Goal: Transaction & Acquisition: Purchase product/service

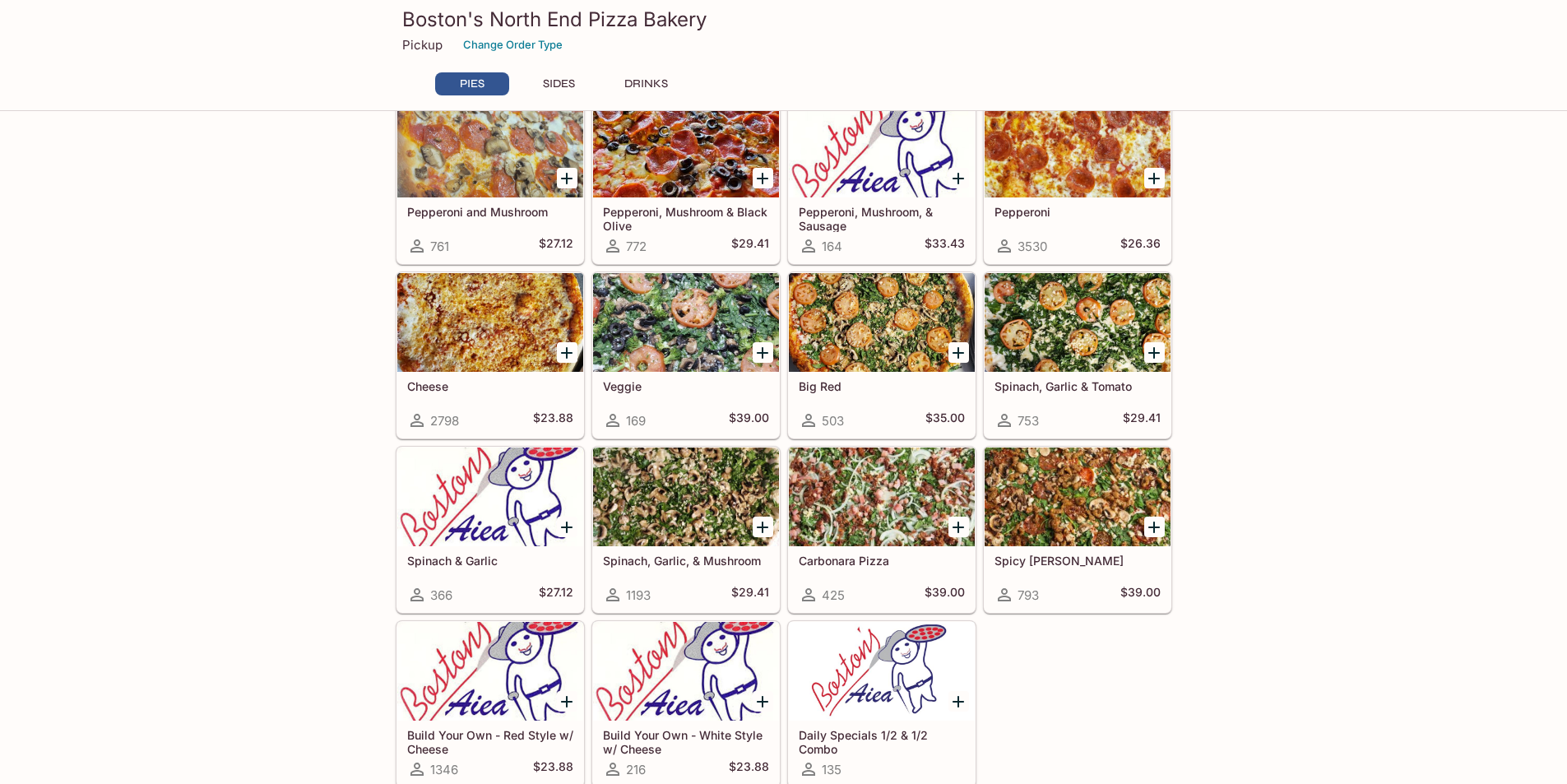
scroll to position [338, 0]
click at [1111, 480] on div at bounding box center [1077, 496] width 186 height 98
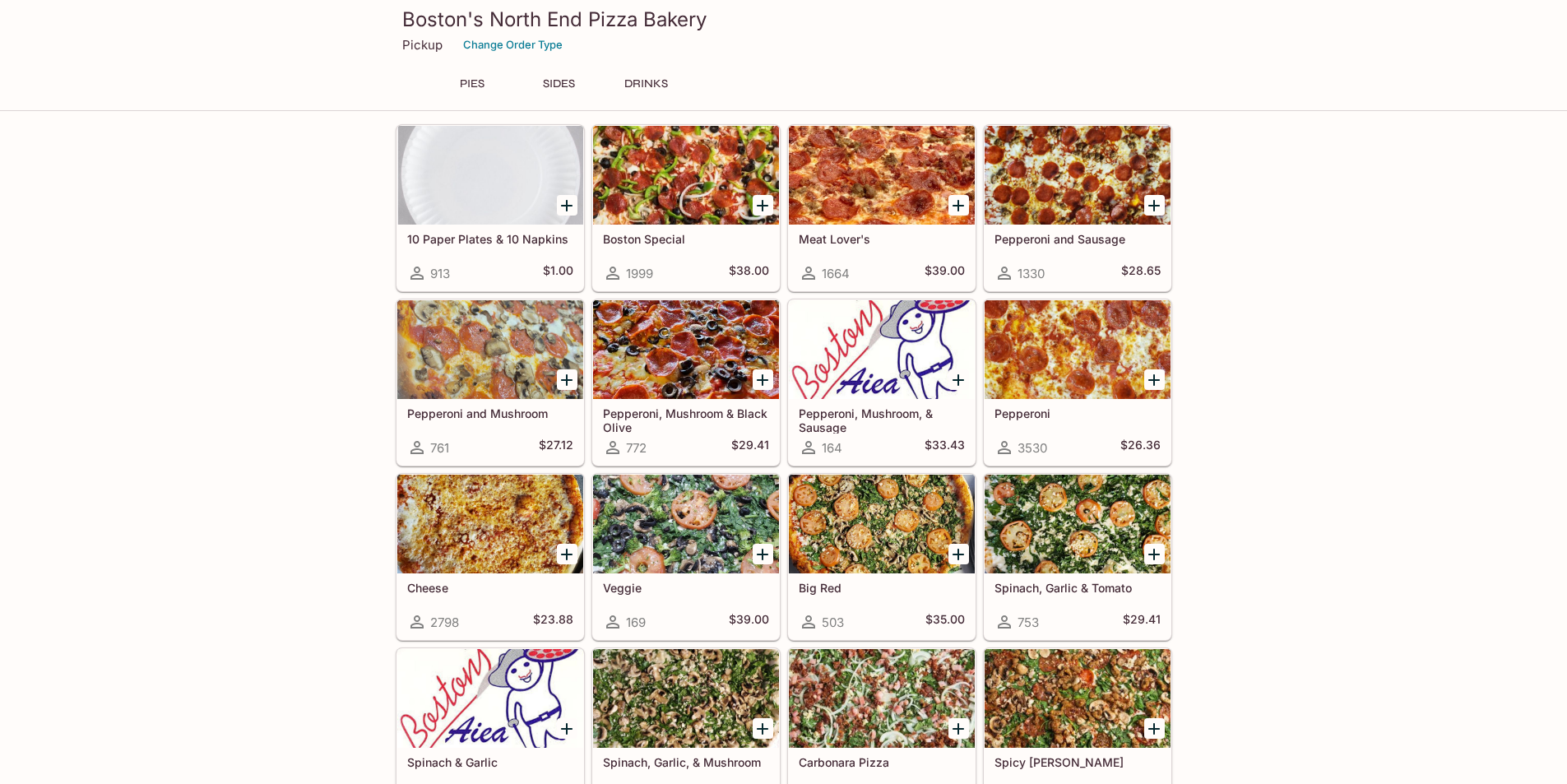
scroll to position [165, 0]
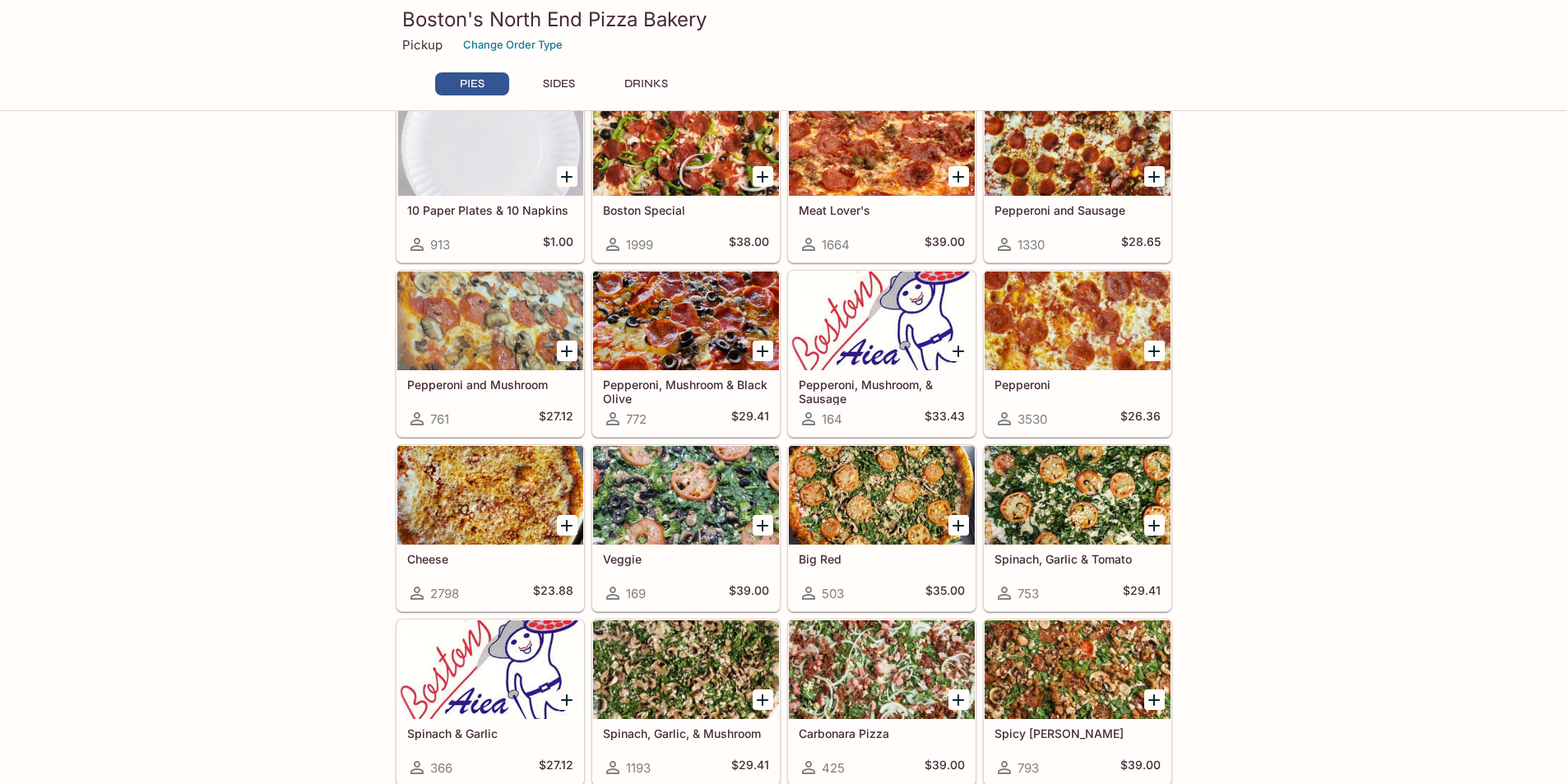
click at [1068, 665] on div at bounding box center [1077, 669] width 186 height 98
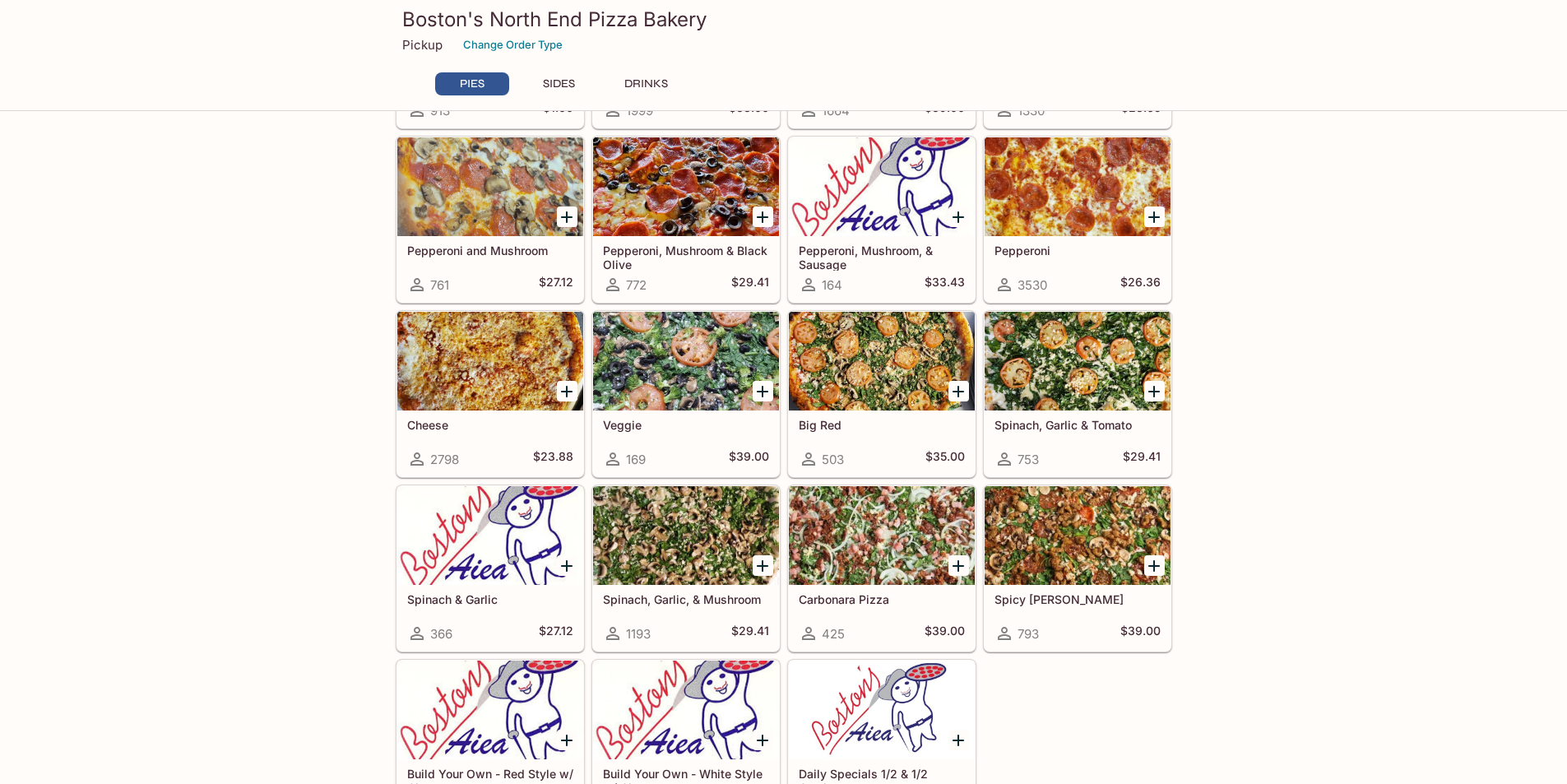
scroll to position [322, 0]
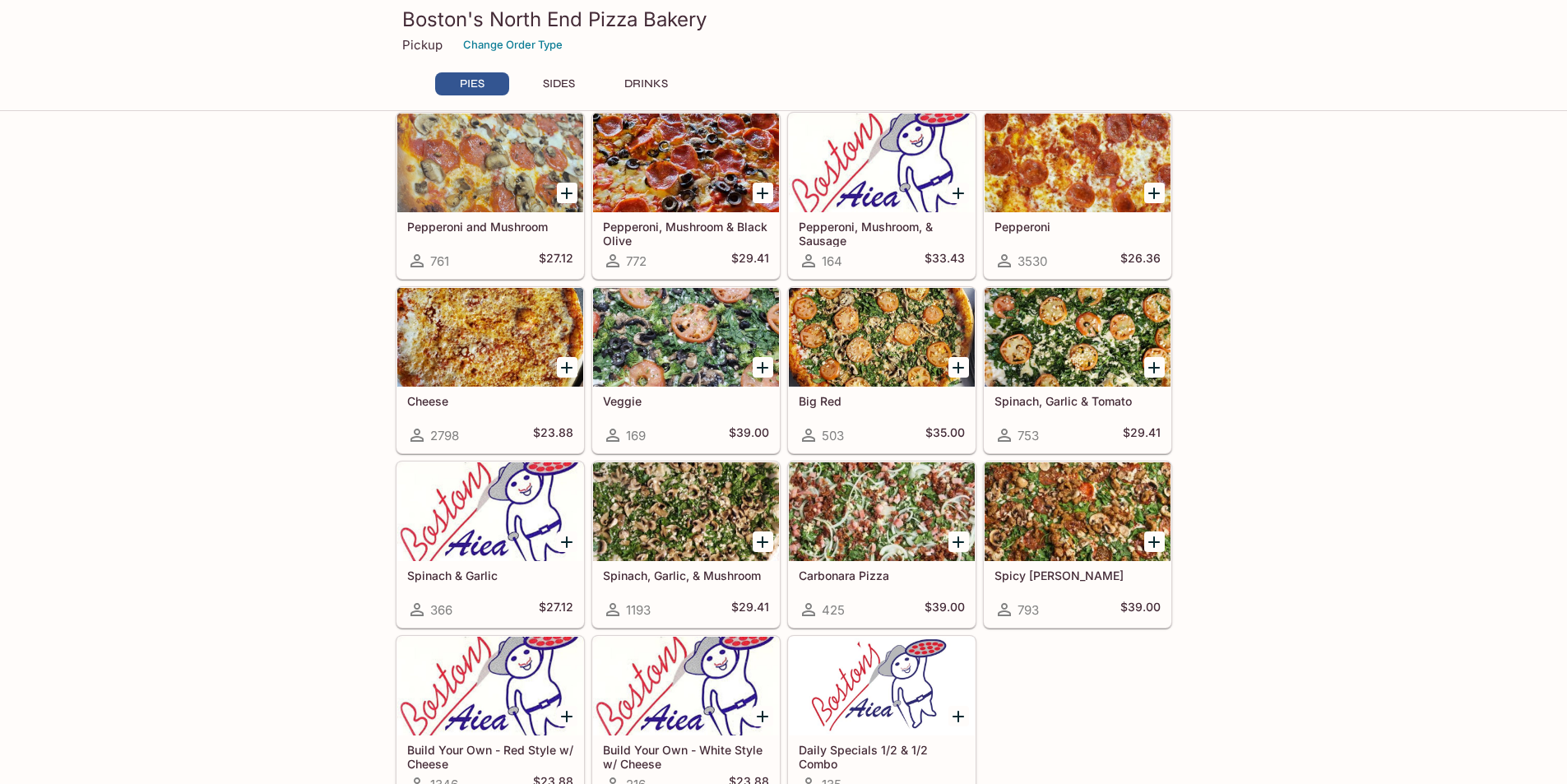
click at [1089, 536] on div at bounding box center [1077, 511] width 186 height 98
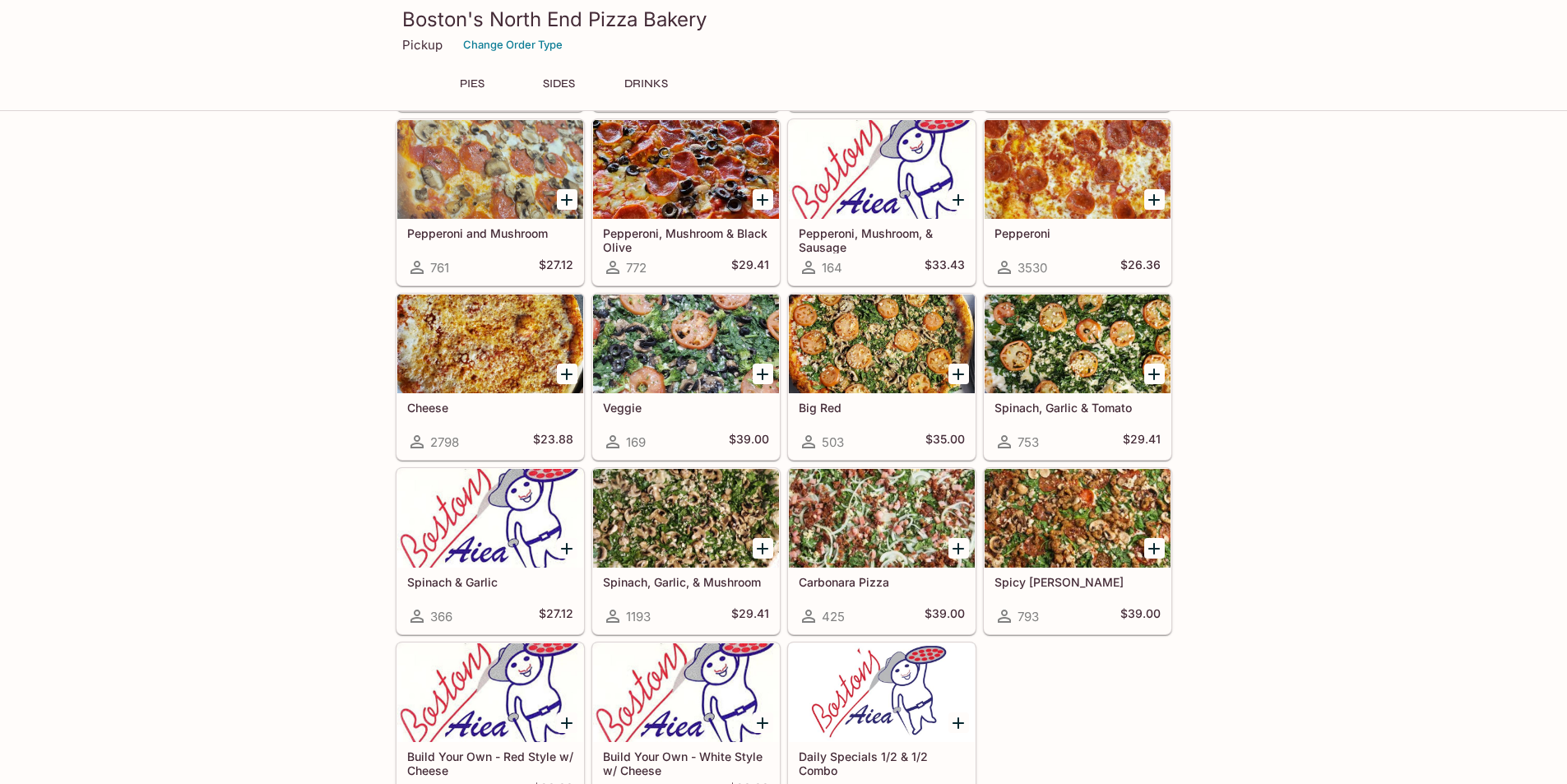
click at [712, 495] on div at bounding box center [686, 518] width 186 height 98
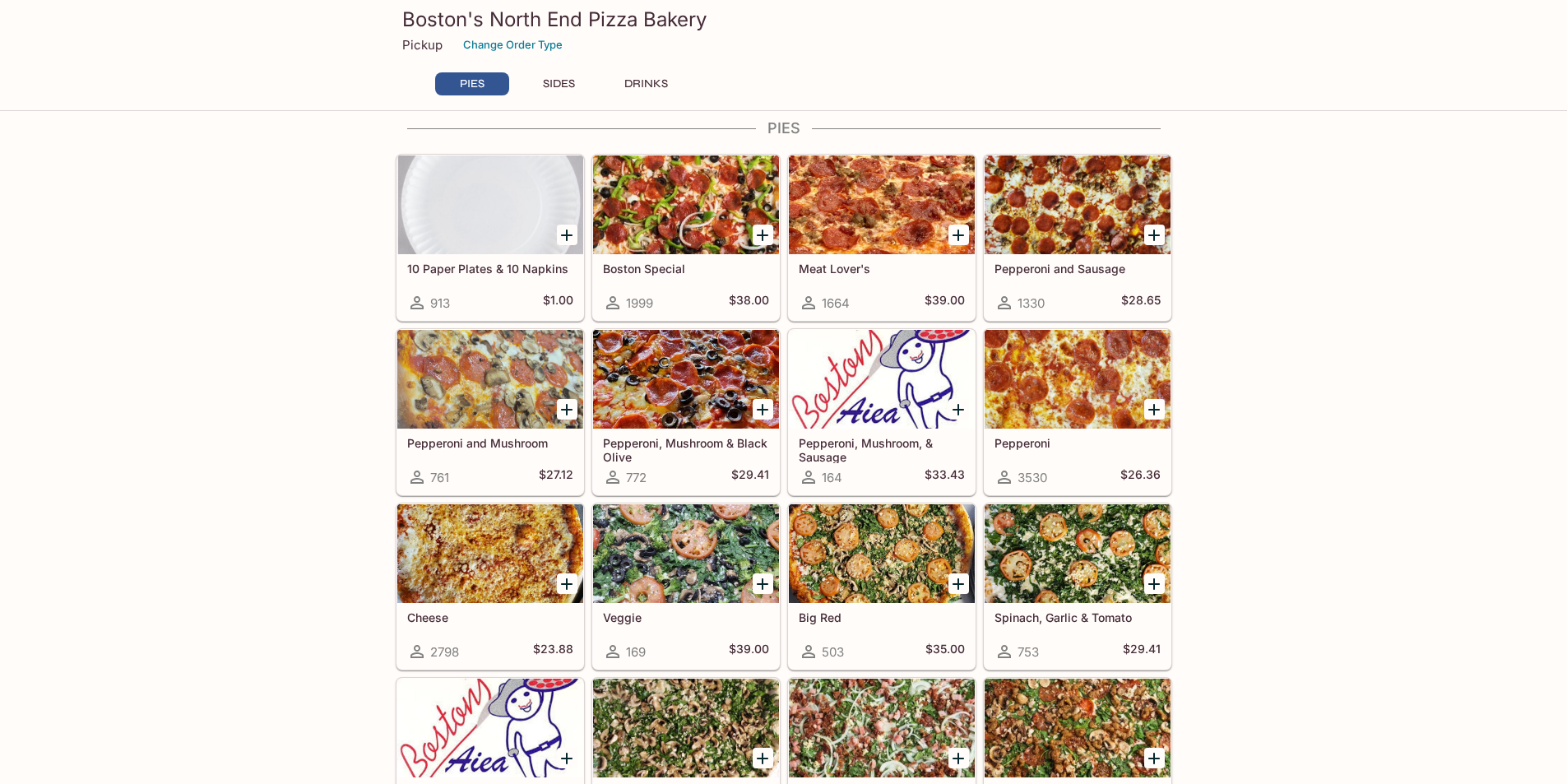
scroll to position [82, 0]
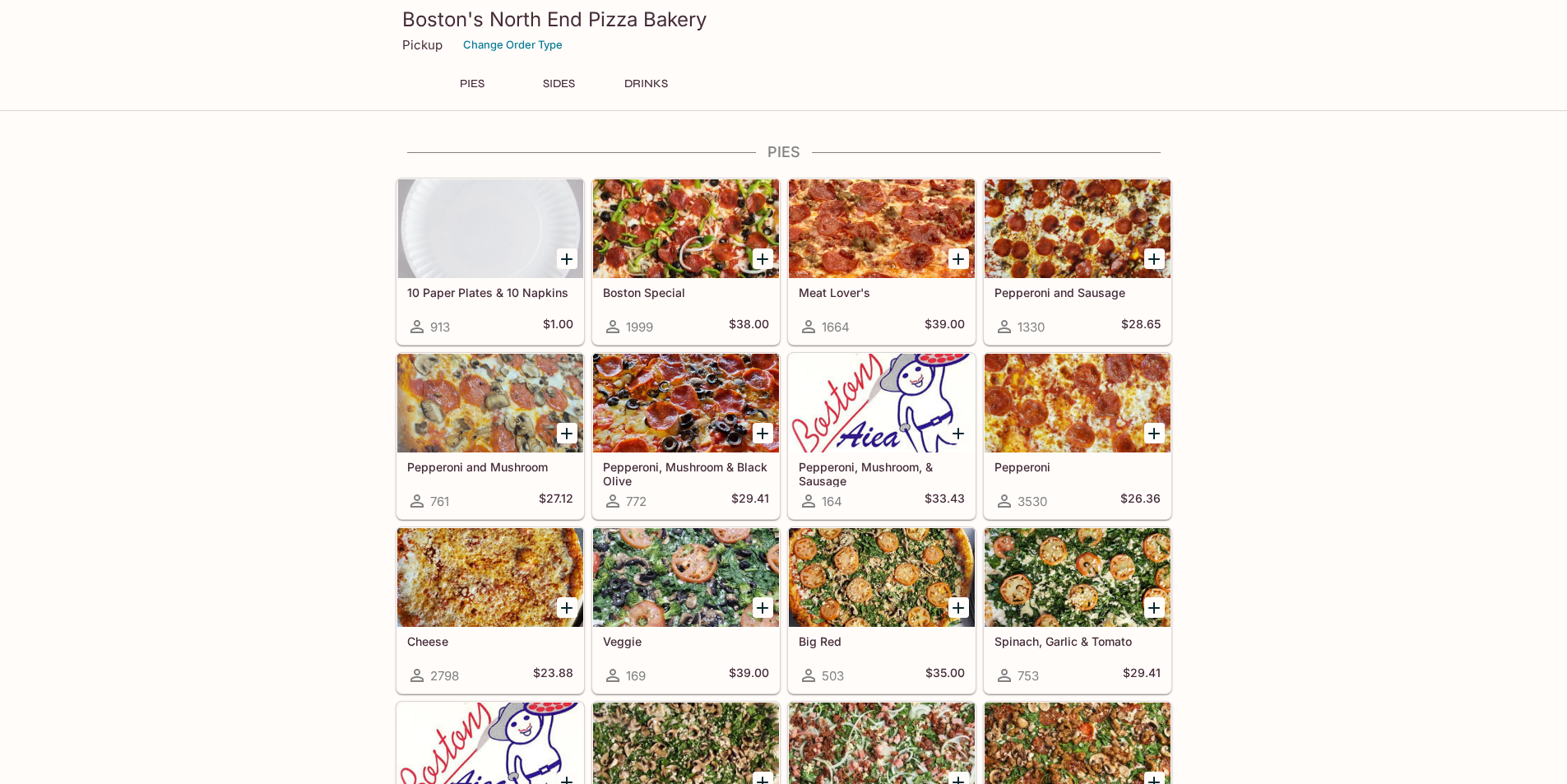
click at [874, 230] on div at bounding box center [882, 228] width 186 height 98
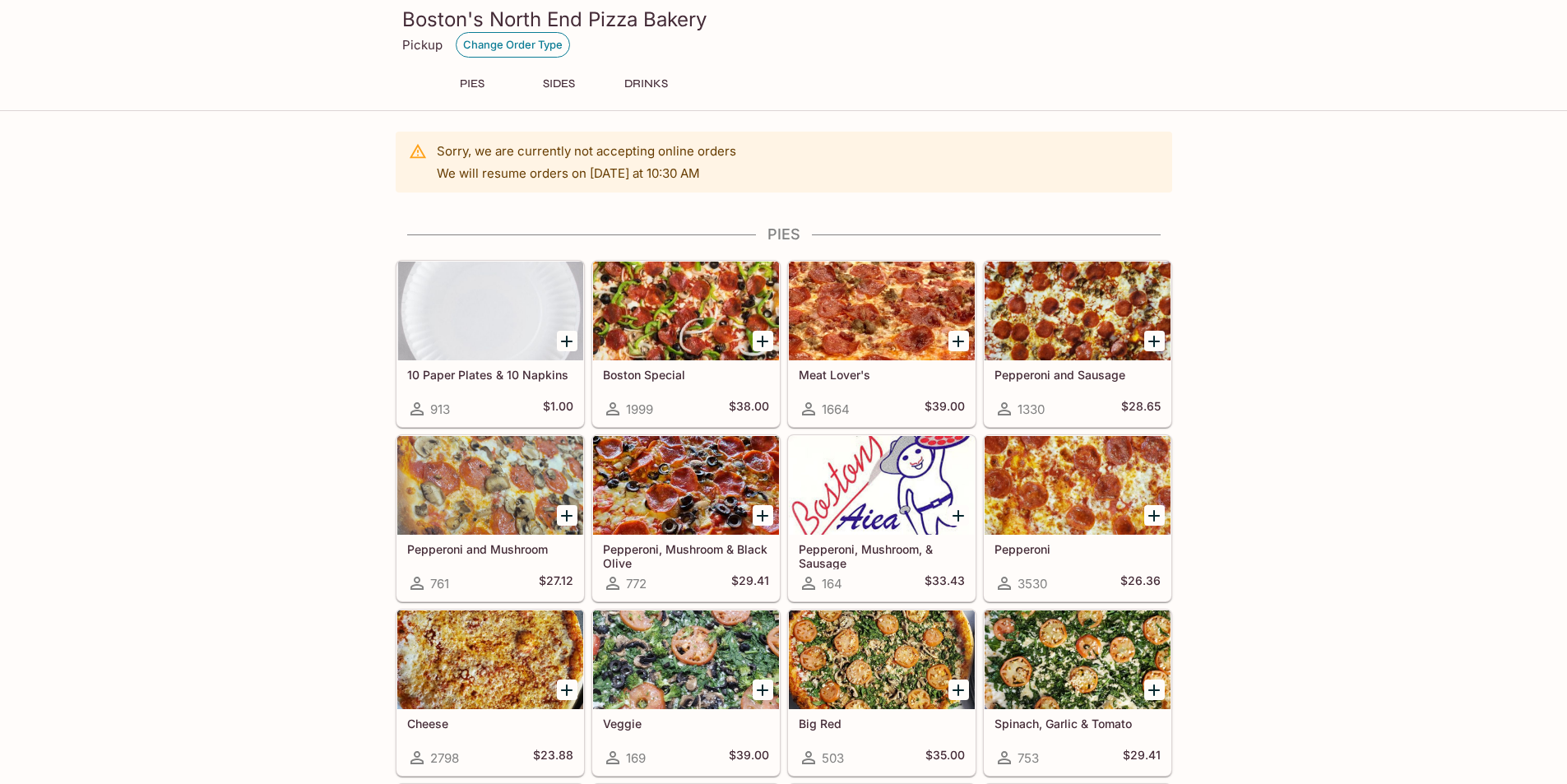
click at [479, 42] on button "Change Order Type" at bounding box center [513, 45] width 115 height 25
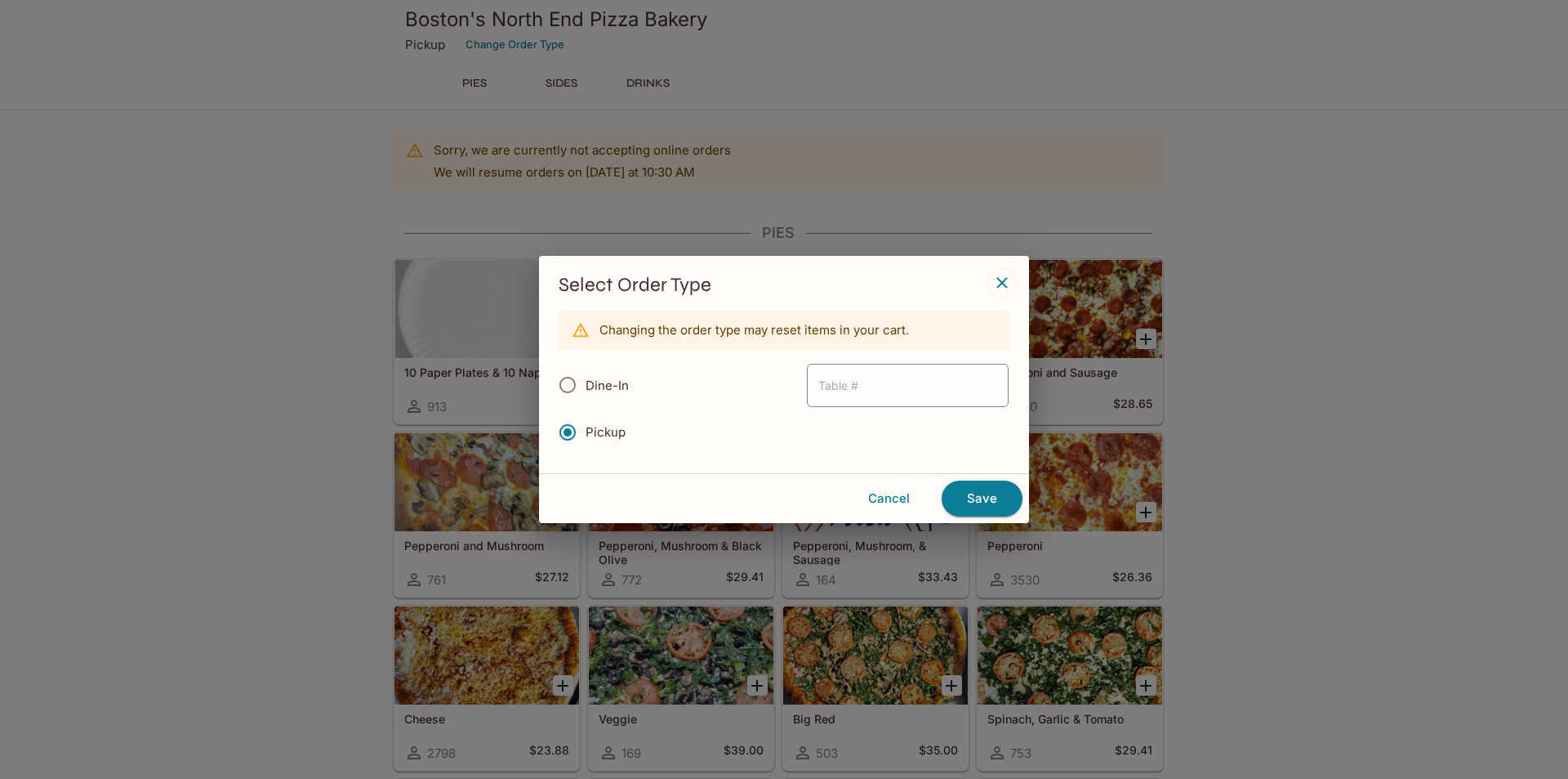
click at [990, 279] on button "button" at bounding box center [1002, 282] width 28 height 28
